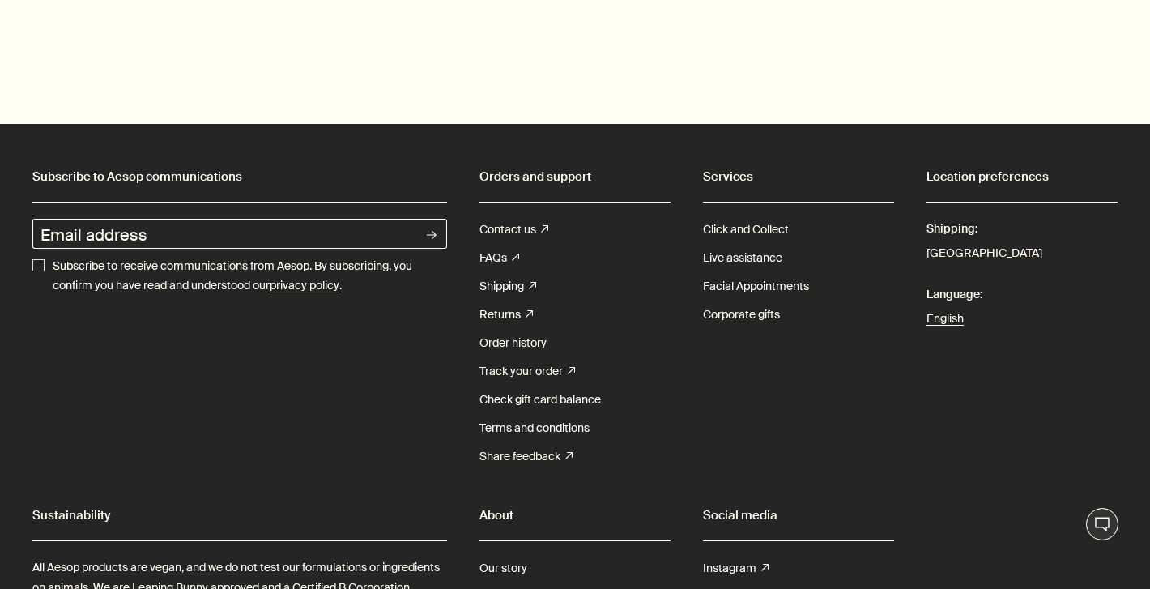
scroll to position [5802, 0]
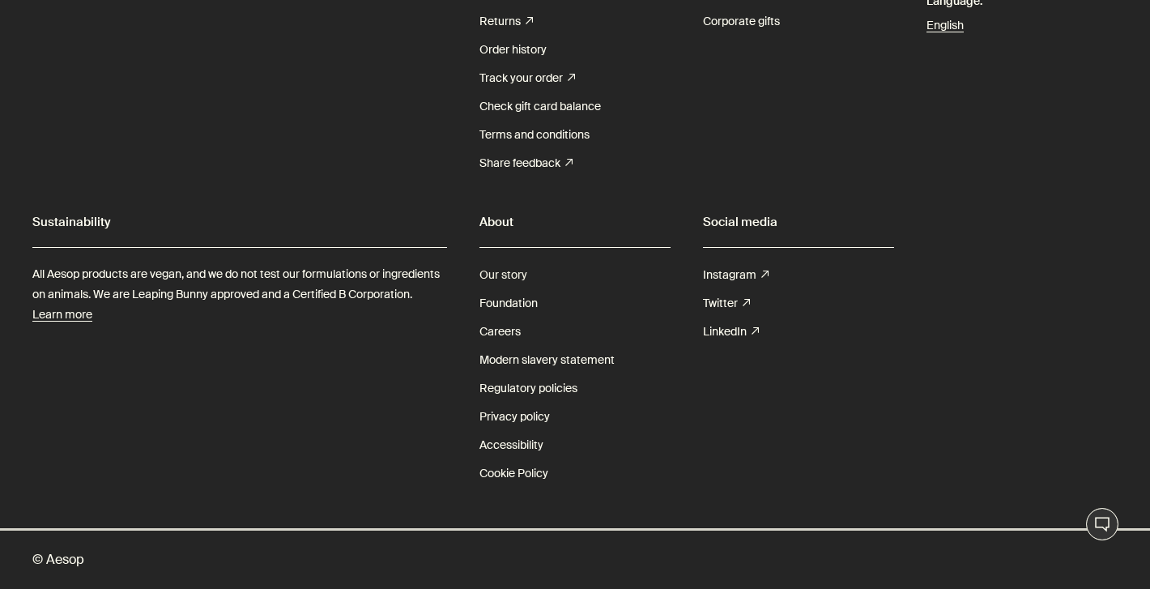
click at [502, 278] on link "Our story" at bounding box center [504, 275] width 48 height 28
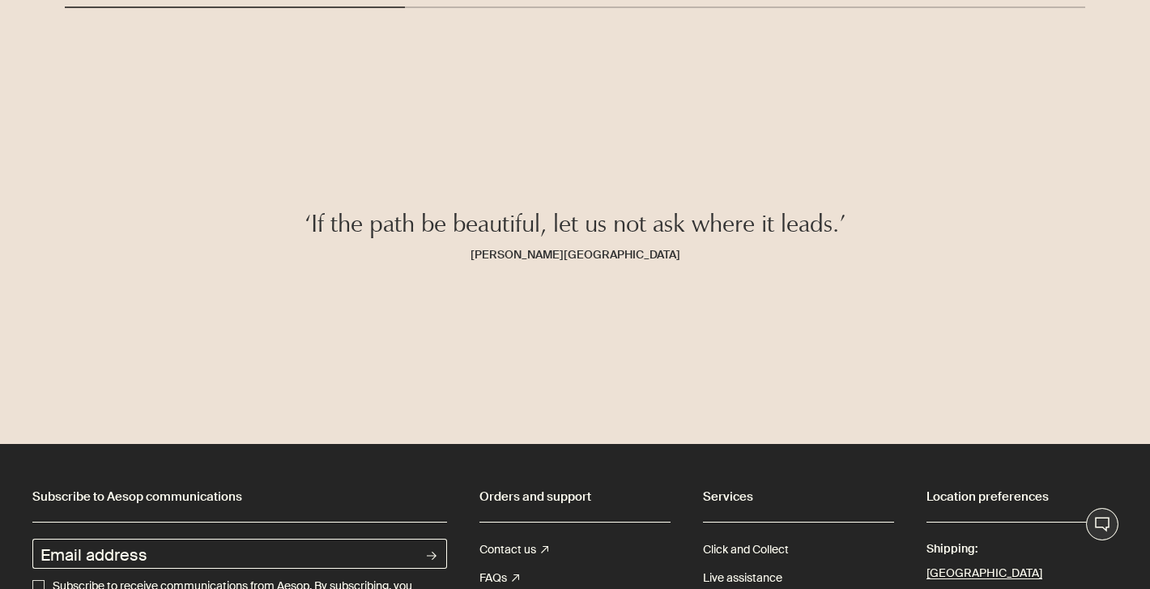
scroll to position [2986, 0]
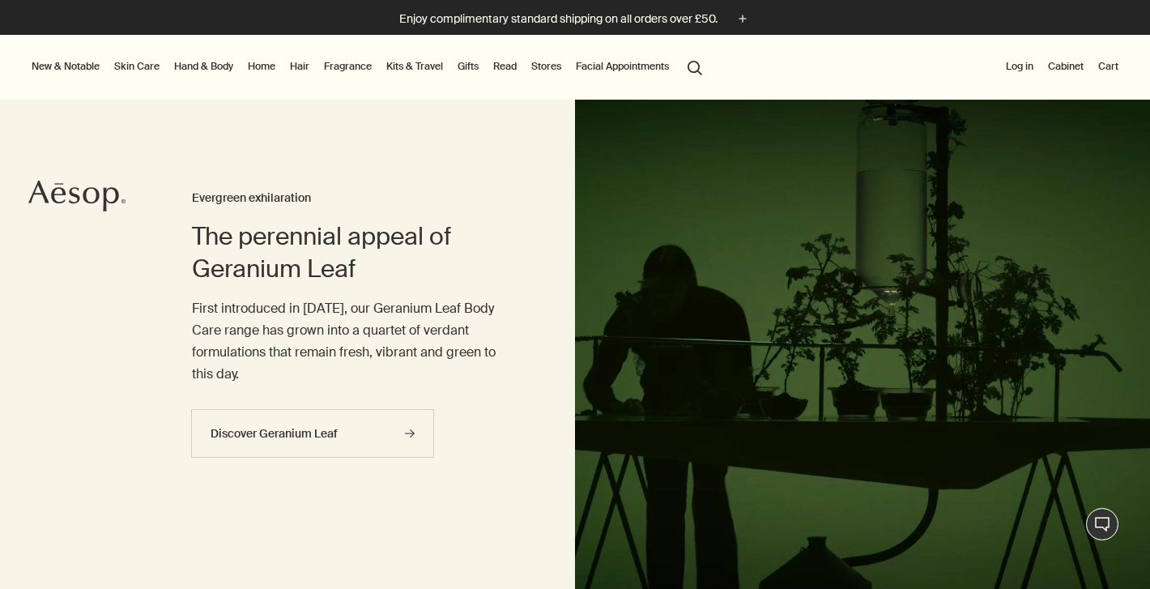
scroll to position [5558, 0]
